Goal: Task Accomplishment & Management: Use online tool/utility

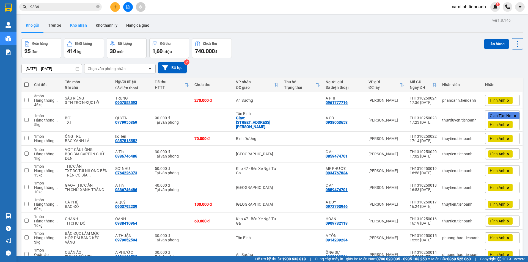
click at [74, 26] on button "Kho nhận" at bounding box center [79, 25] width 26 height 13
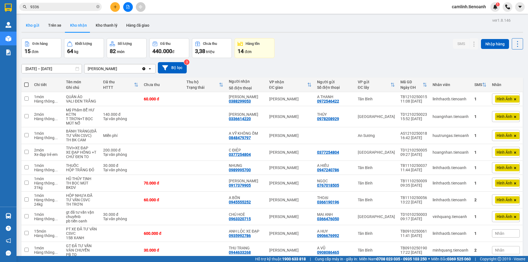
click at [34, 24] on button "Kho gửi" at bounding box center [32, 25] width 22 height 13
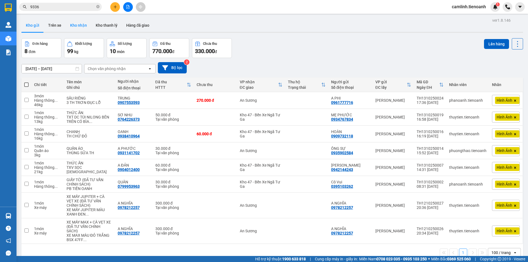
click at [76, 24] on button "Kho nhận" at bounding box center [79, 25] width 26 height 13
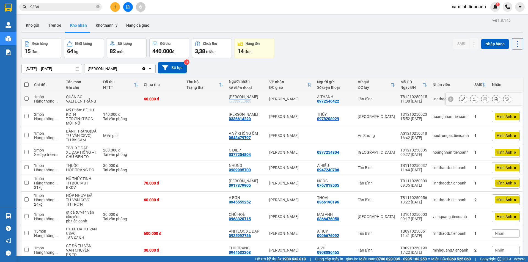
drag, startPoint x: 256, startPoint y: 100, endPoint x: 228, endPoint y: 104, distance: 28.0
click at [228, 104] on td "[PERSON_NAME] 0388299053" at bounding box center [246, 99] width 40 height 14
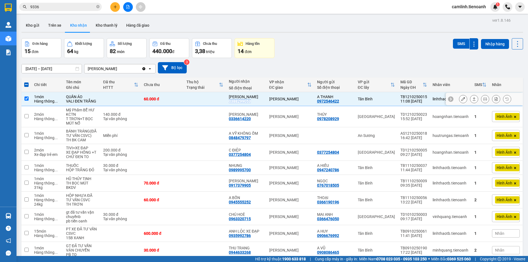
copy div "0388299053"
click at [170, 101] on div "60.000 đ" at bounding box center [162, 99] width 37 height 4
checkbox input "false"
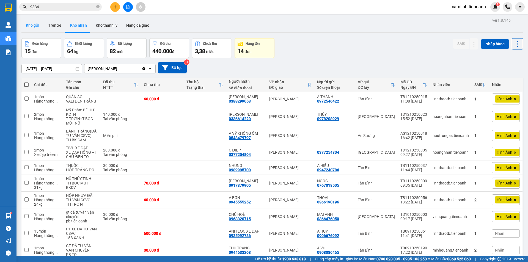
click at [37, 27] on button "Kho gửi" at bounding box center [32, 25] width 22 height 13
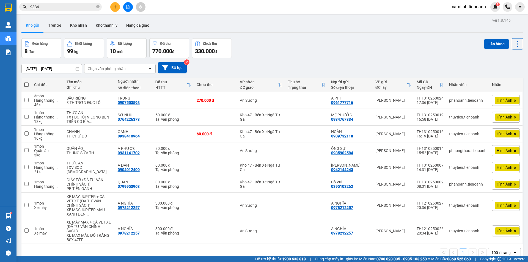
click at [82, 9] on input "9336" at bounding box center [62, 7] width 65 height 6
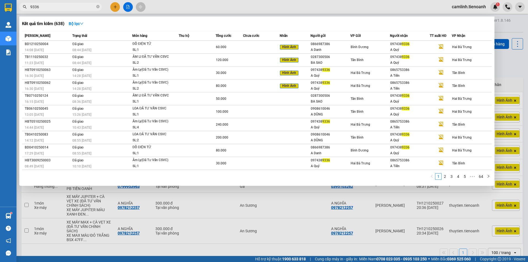
click at [82, 9] on input "9336" at bounding box center [62, 7] width 65 height 6
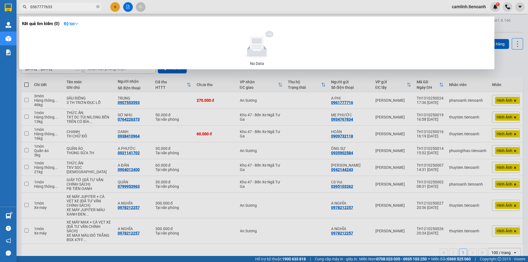
click at [205, 8] on div at bounding box center [264, 131] width 528 height 262
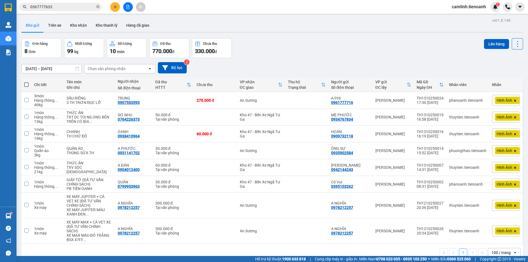
click at [85, 7] on input "0367777633" at bounding box center [62, 7] width 65 height 6
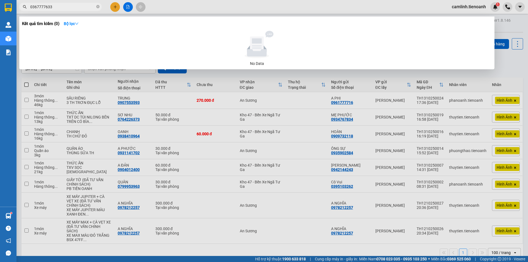
click at [85, 7] on input "0367777633" at bounding box center [62, 7] width 65 height 6
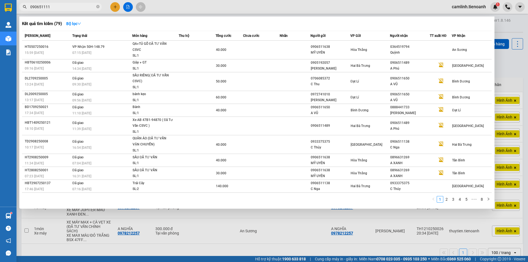
type input "0906511119"
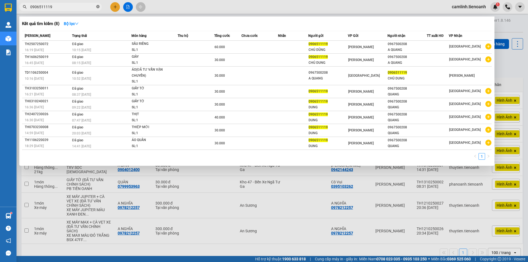
click at [98, 6] on icon "close-circle" at bounding box center [97, 6] width 3 height 3
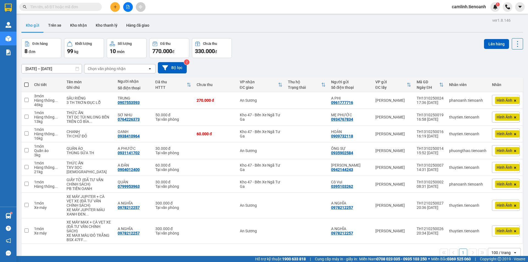
click at [166, 6] on div "Kết quả tìm kiếm ( 8 ) Bộ lọc Mã ĐH Trạng thái Món hàng Thu hộ Tổng cước Chưa c…" at bounding box center [264, 7] width 528 height 14
click at [72, 29] on button "Kho nhận" at bounding box center [79, 25] width 26 height 13
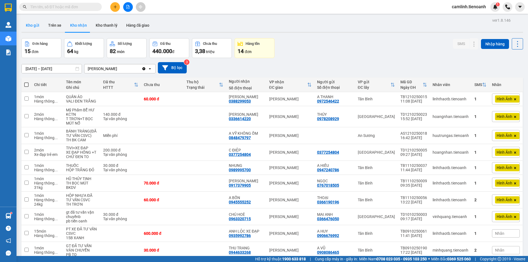
click at [42, 26] on button "Kho gửi" at bounding box center [32, 25] width 22 height 13
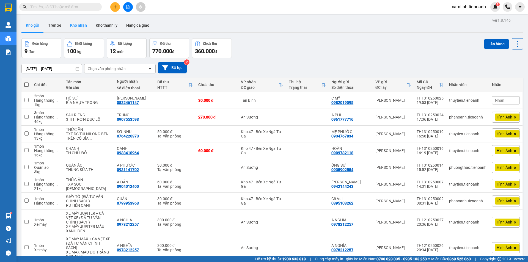
click at [82, 27] on button "Kho nhận" at bounding box center [79, 25] width 26 height 13
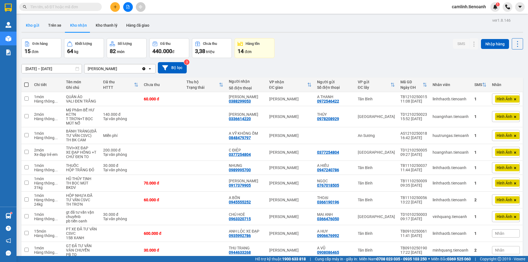
click at [32, 26] on button "Kho gửi" at bounding box center [32, 25] width 22 height 13
